Goal: Task Accomplishment & Management: Use online tool/utility

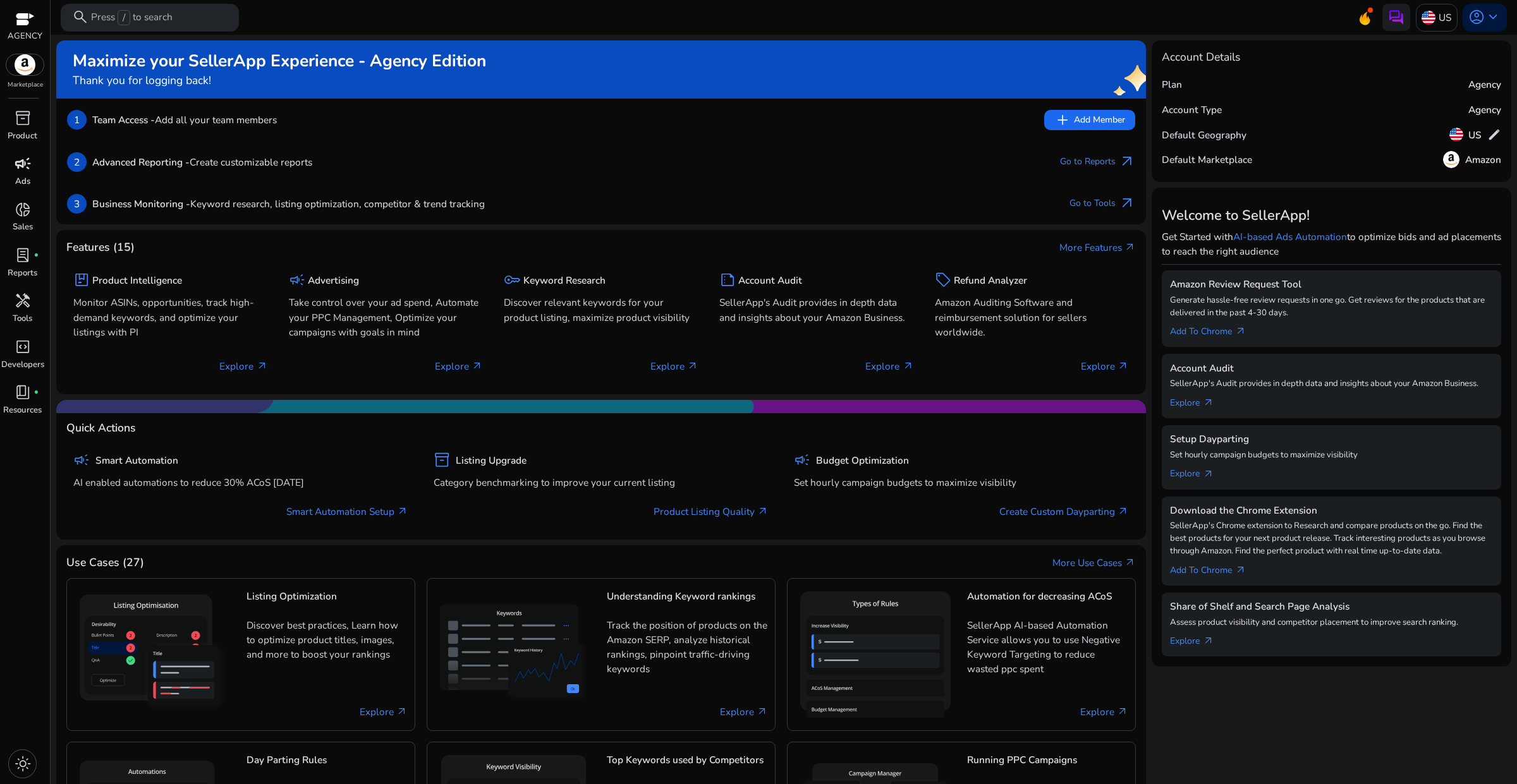
click at [24, 182] on p "Ads" at bounding box center [22, 182] width 15 height 13
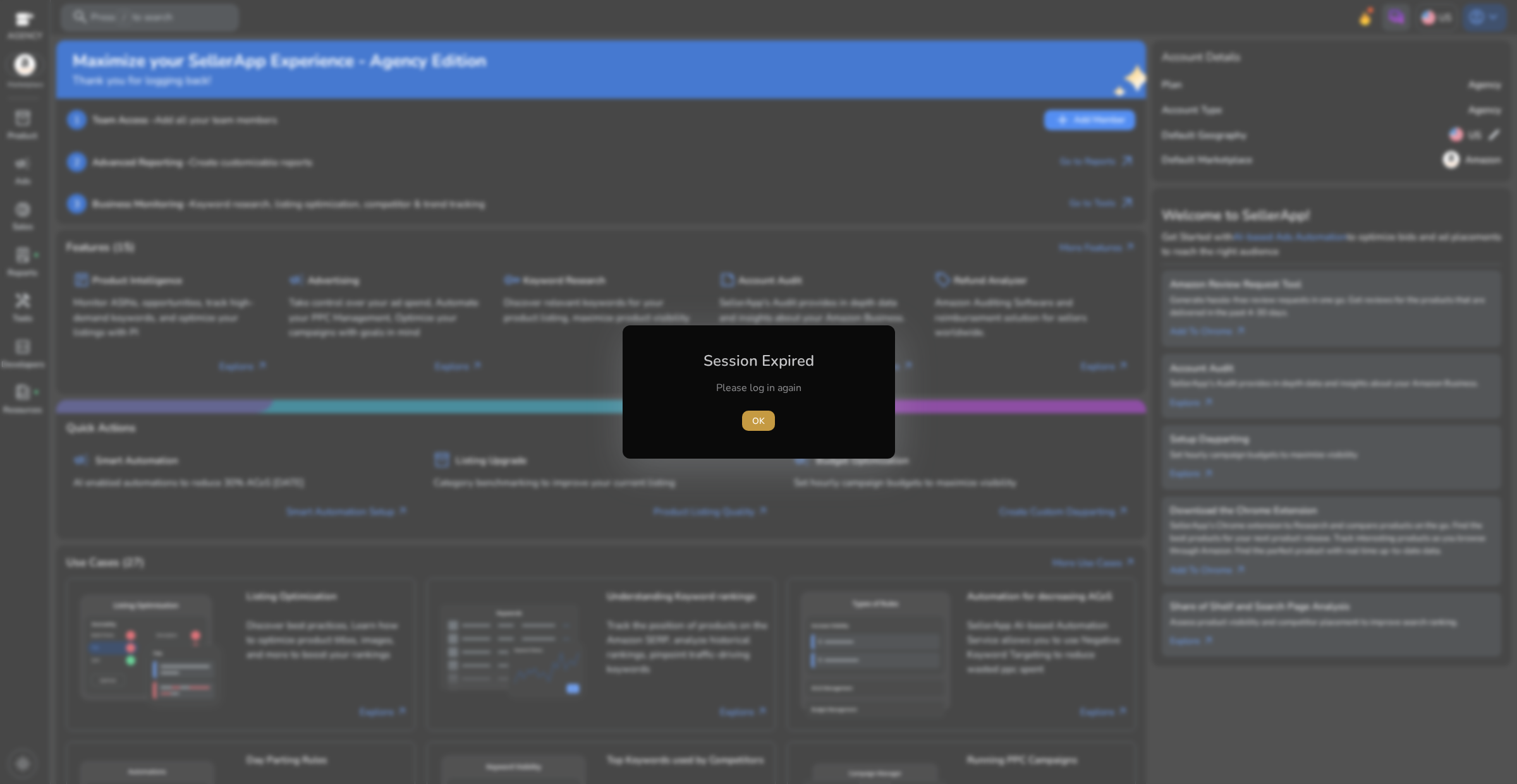
click at [749, 421] on span "button" at bounding box center [758, 421] width 33 height 30
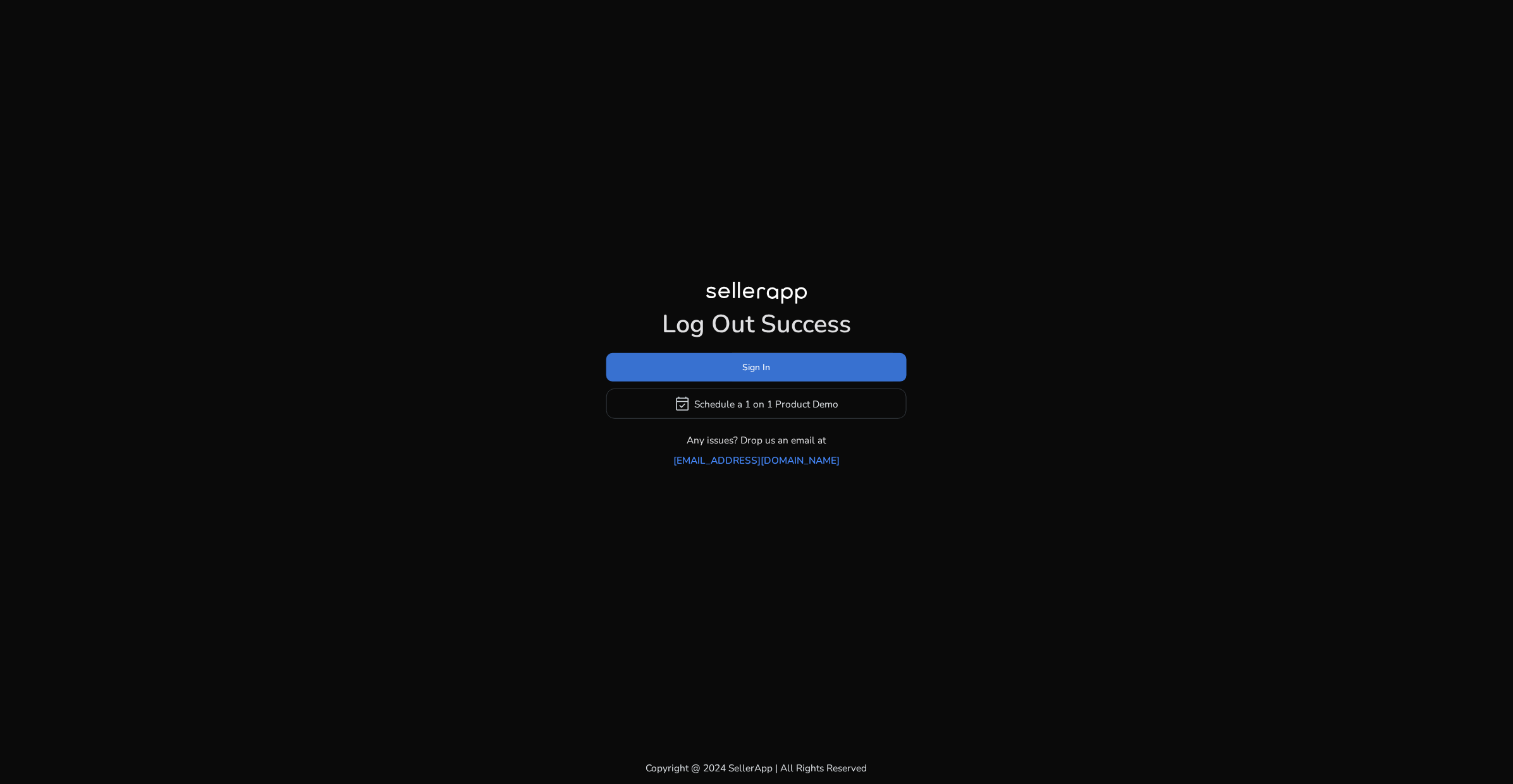
click at [740, 383] on span at bounding box center [756, 367] width 300 height 30
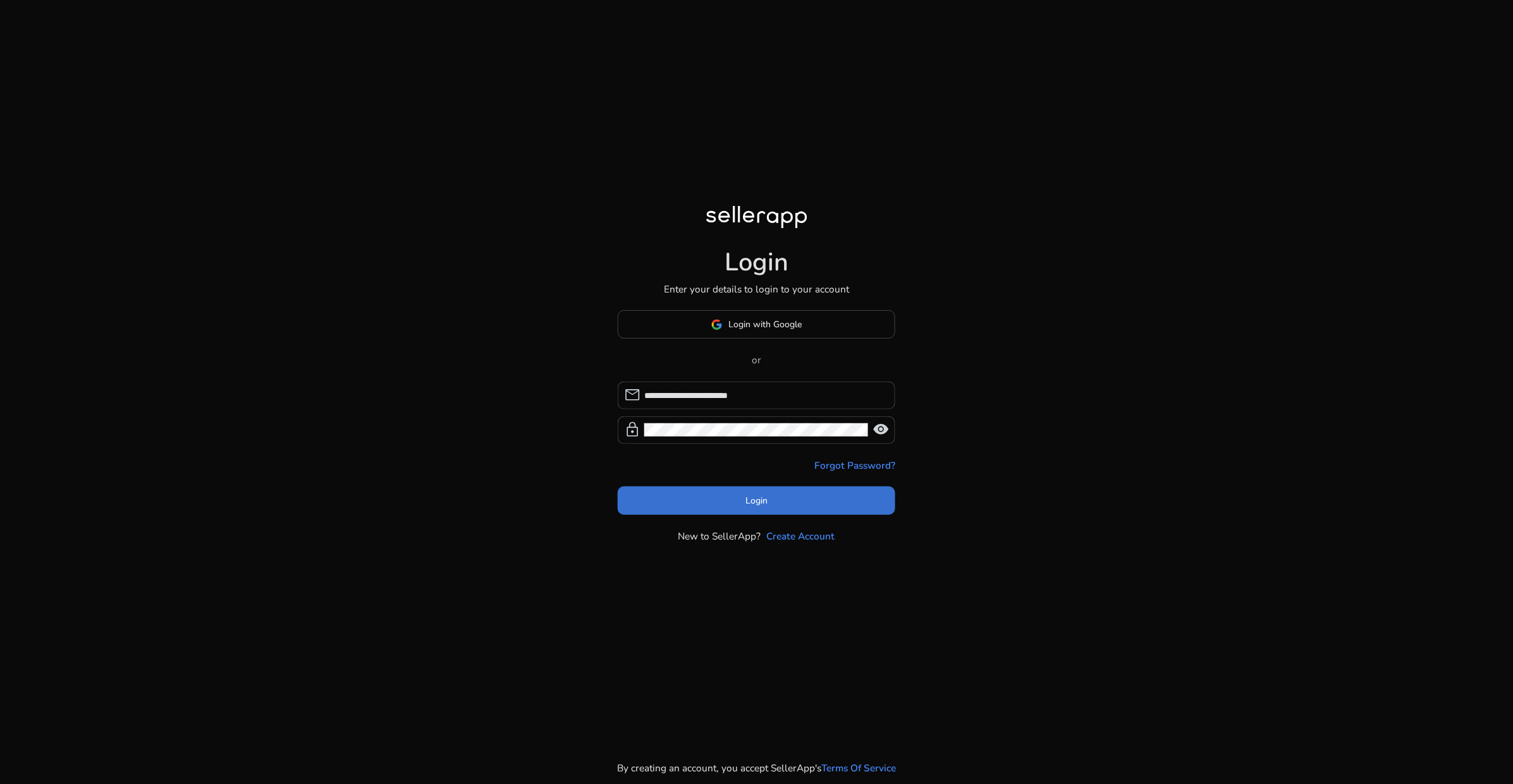
click at [772, 494] on span at bounding box center [756, 500] width 278 height 30
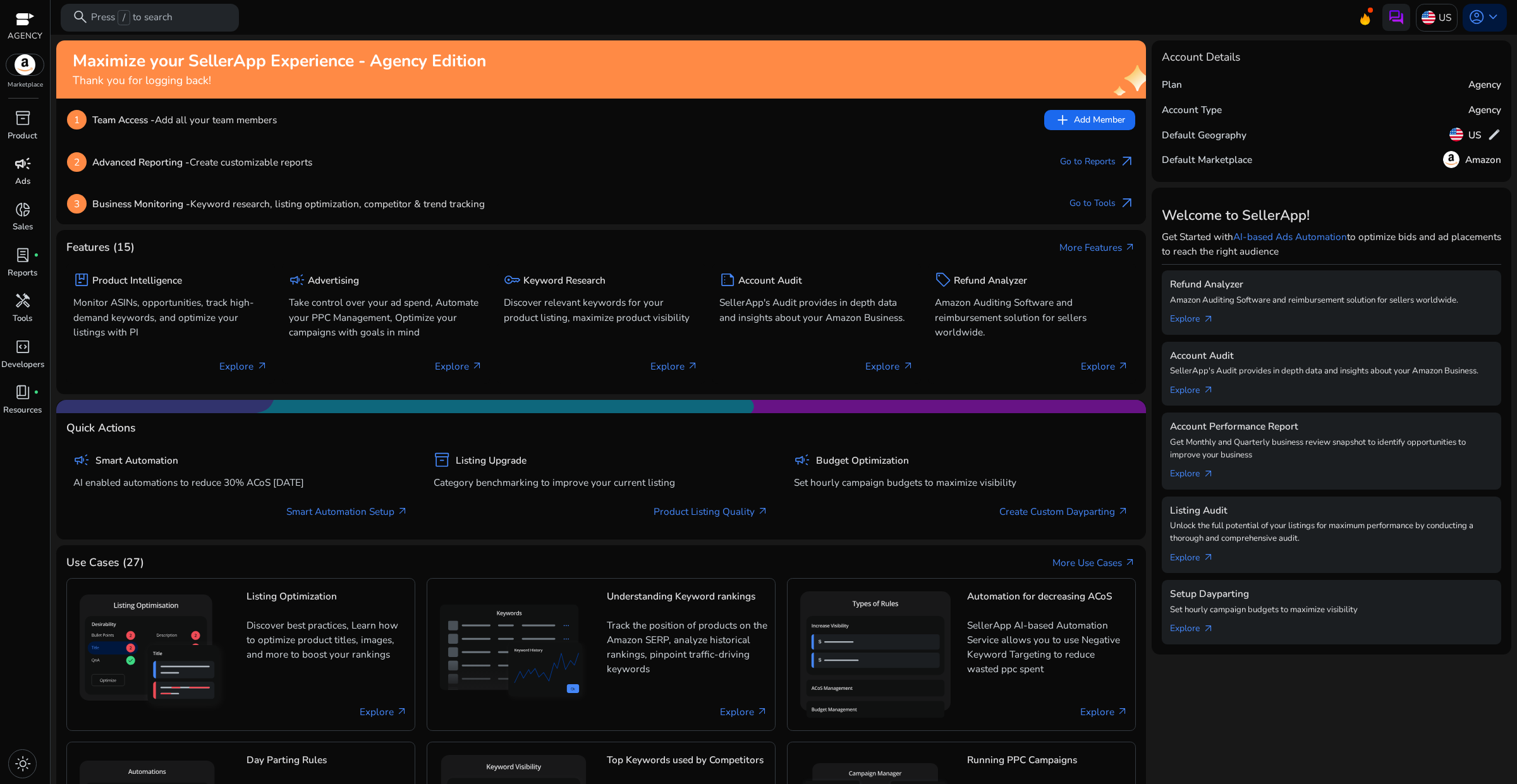
click at [23, 180] on p "Ads" at bounding box center [22, 182] width 15 height 13
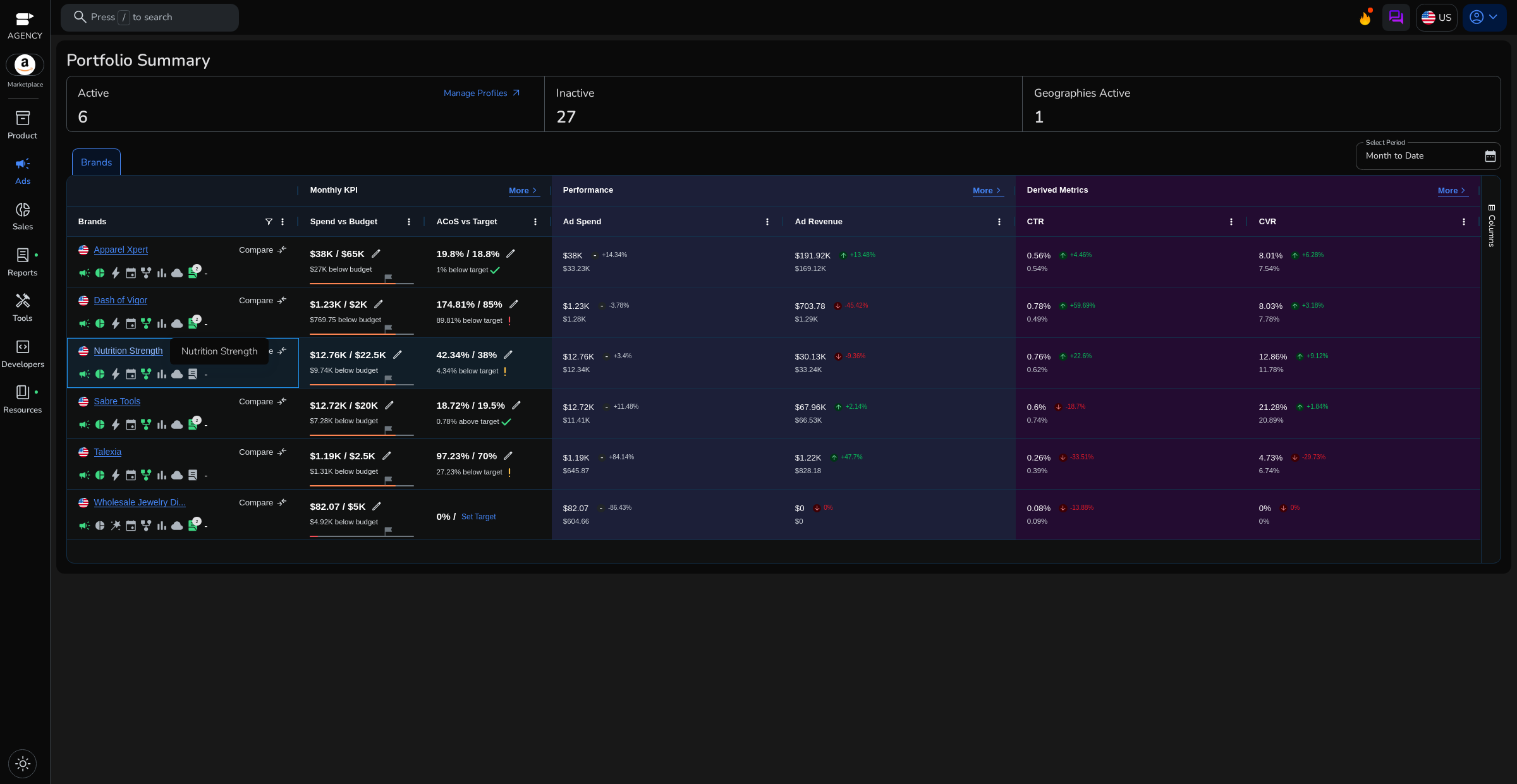
click at [134, 355] on link "Nutrition Strength" at bounding box center [128, 351] width 69 height 10
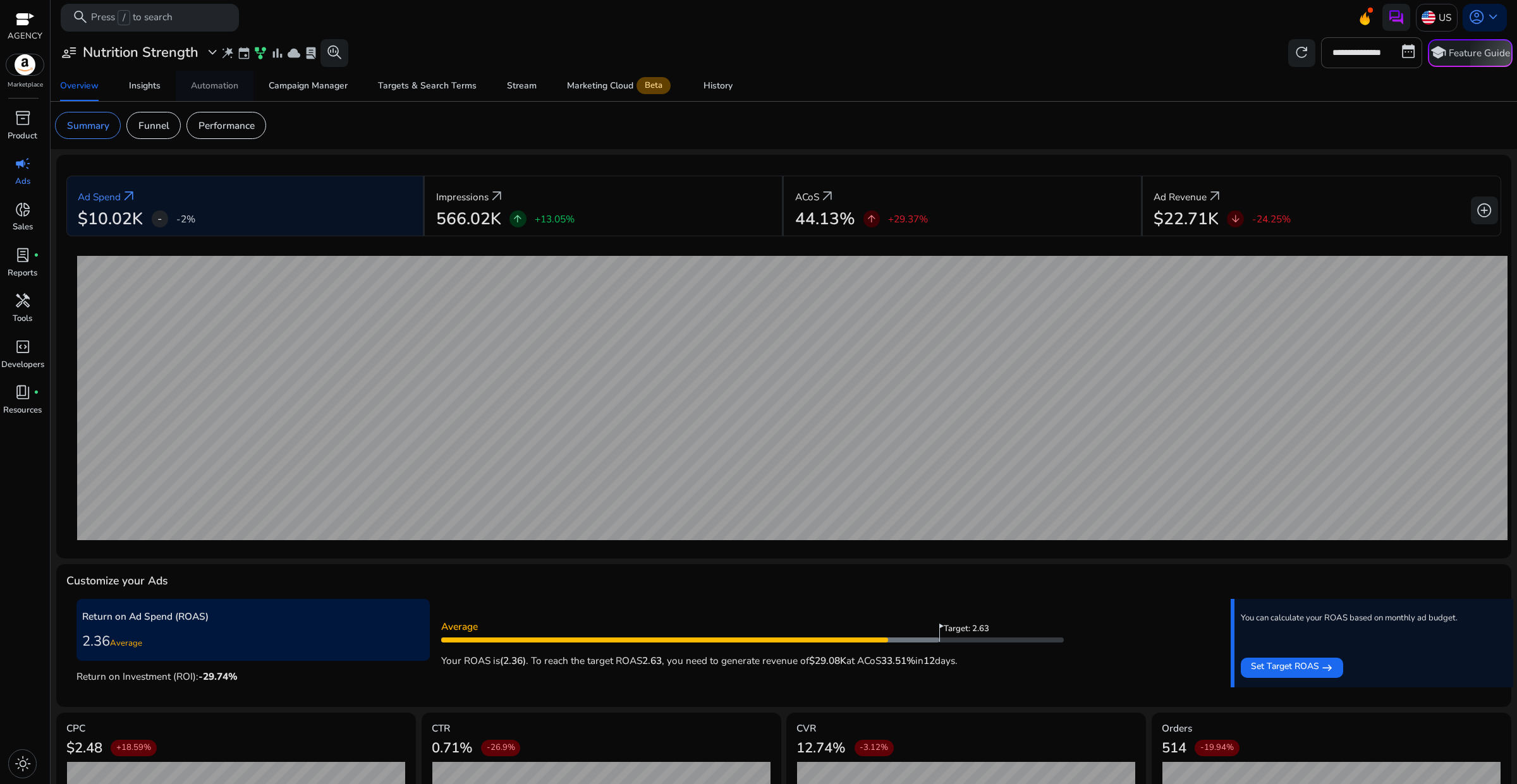
click at [216, 83] on div "Automation" at bounding box center [215, 86] width 48 height 9
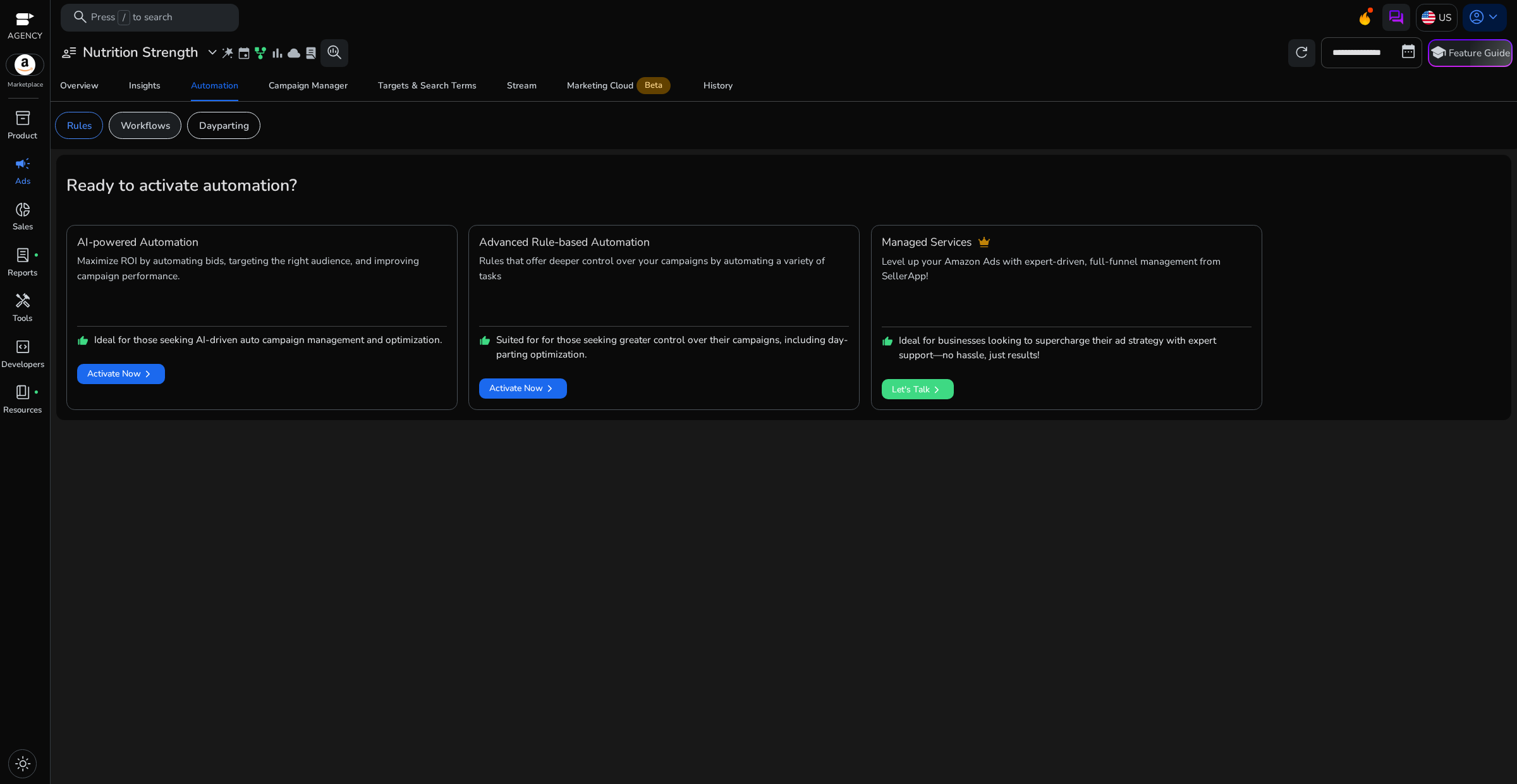
click at [155, 131] on p "Workflows" at bounding box center [146, 126] width 49 height 14
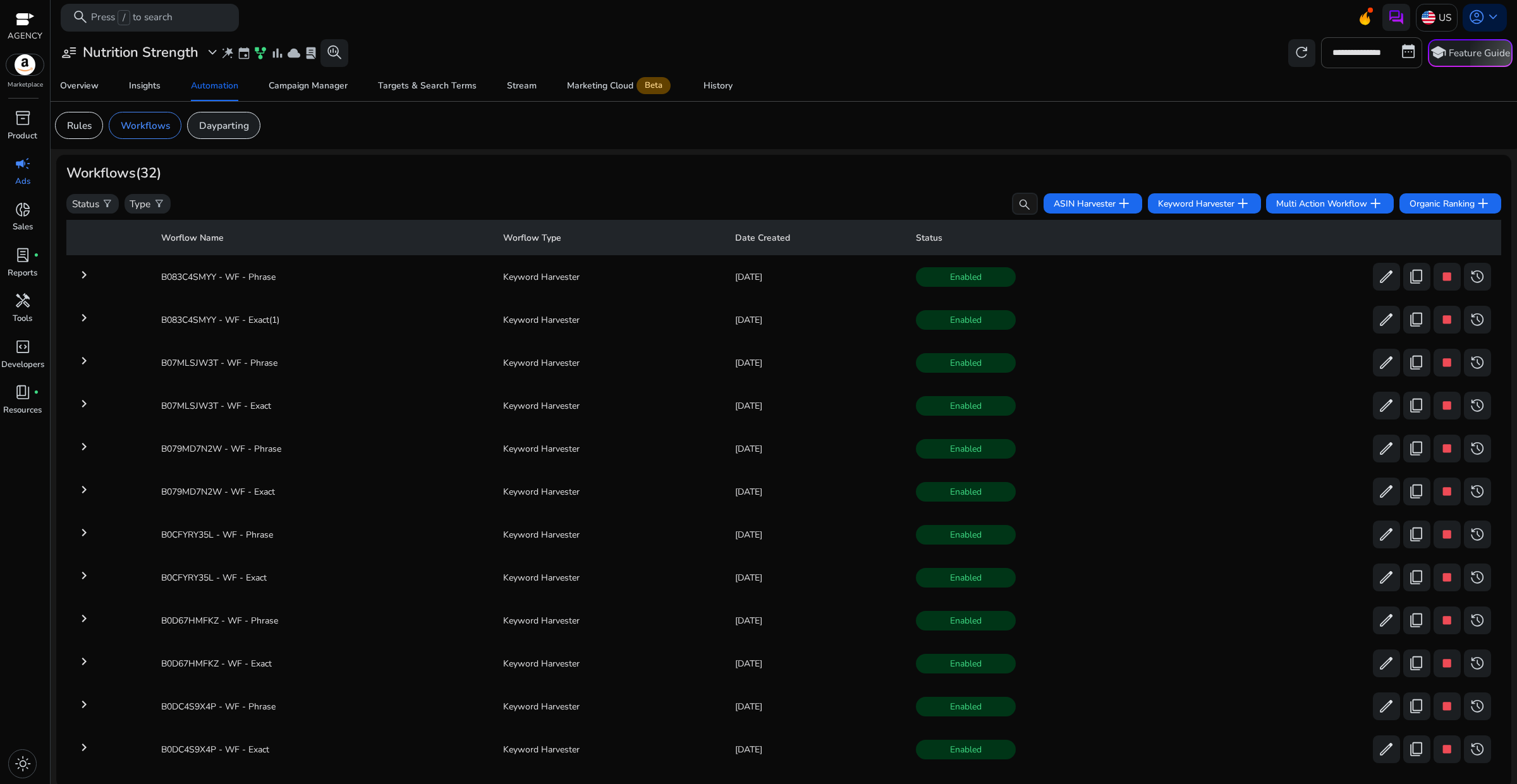
click at [209, 131] on p "Dayparting" at bounding box center [224, 126] width 50 height 14
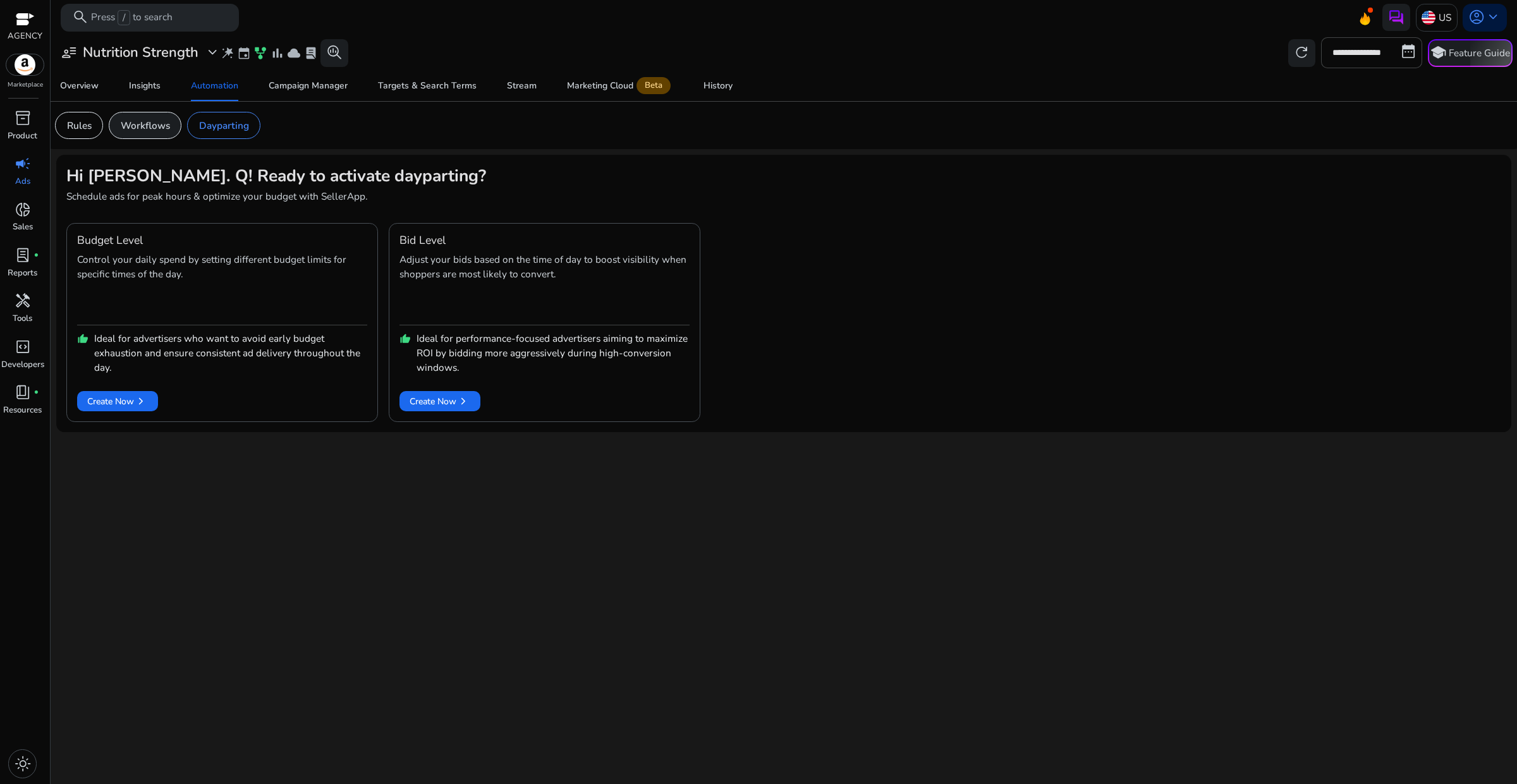
click at [158, 128] on p "Workflows" at bounding box center [146, 126] width 49 height 14
